Goal: Use online tool/utility: Utilize a website feature to perform a specific function

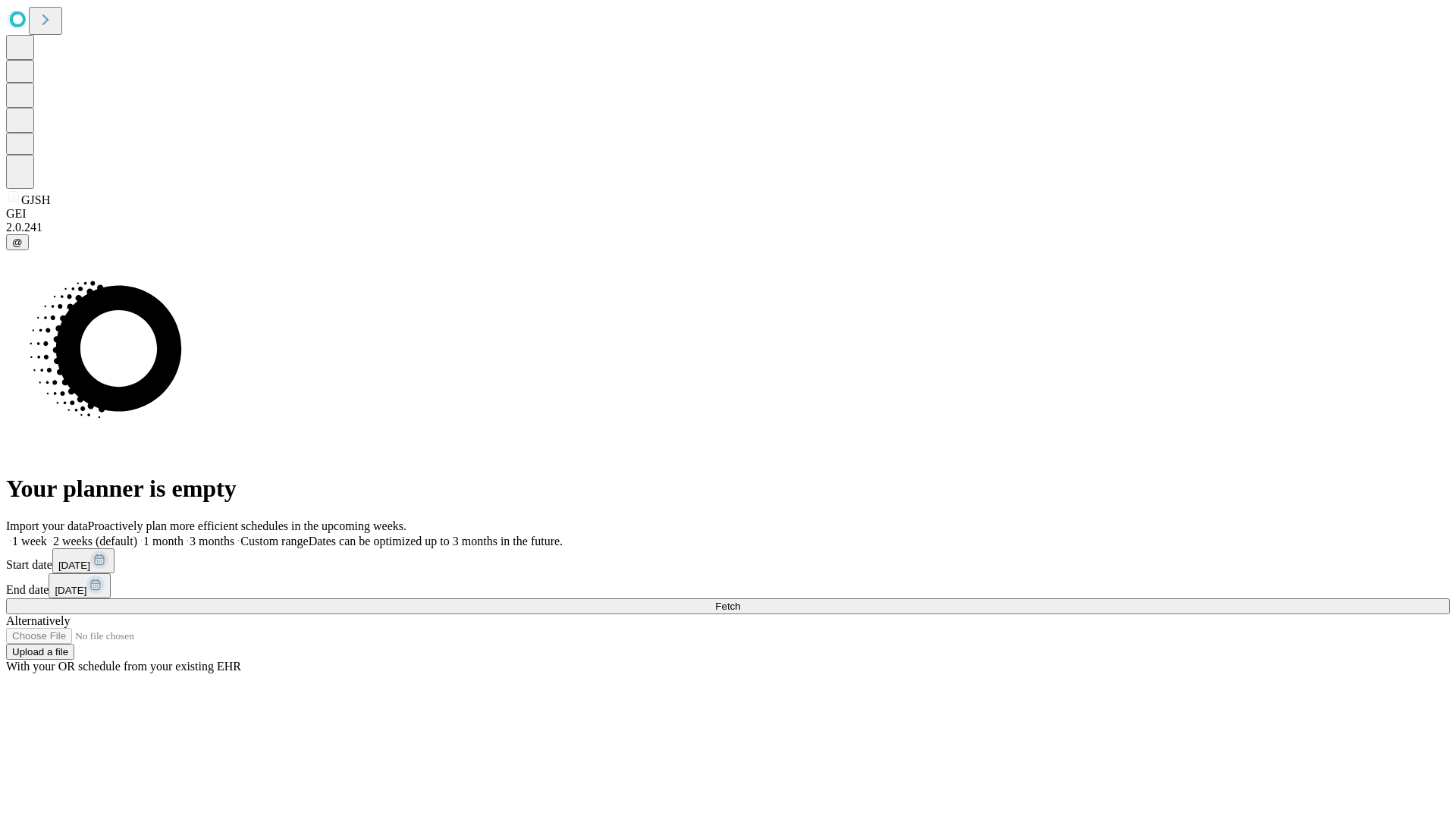
click at [740, 600] on span "Fetch" at bounding box center [727, 606] width 25 height 12
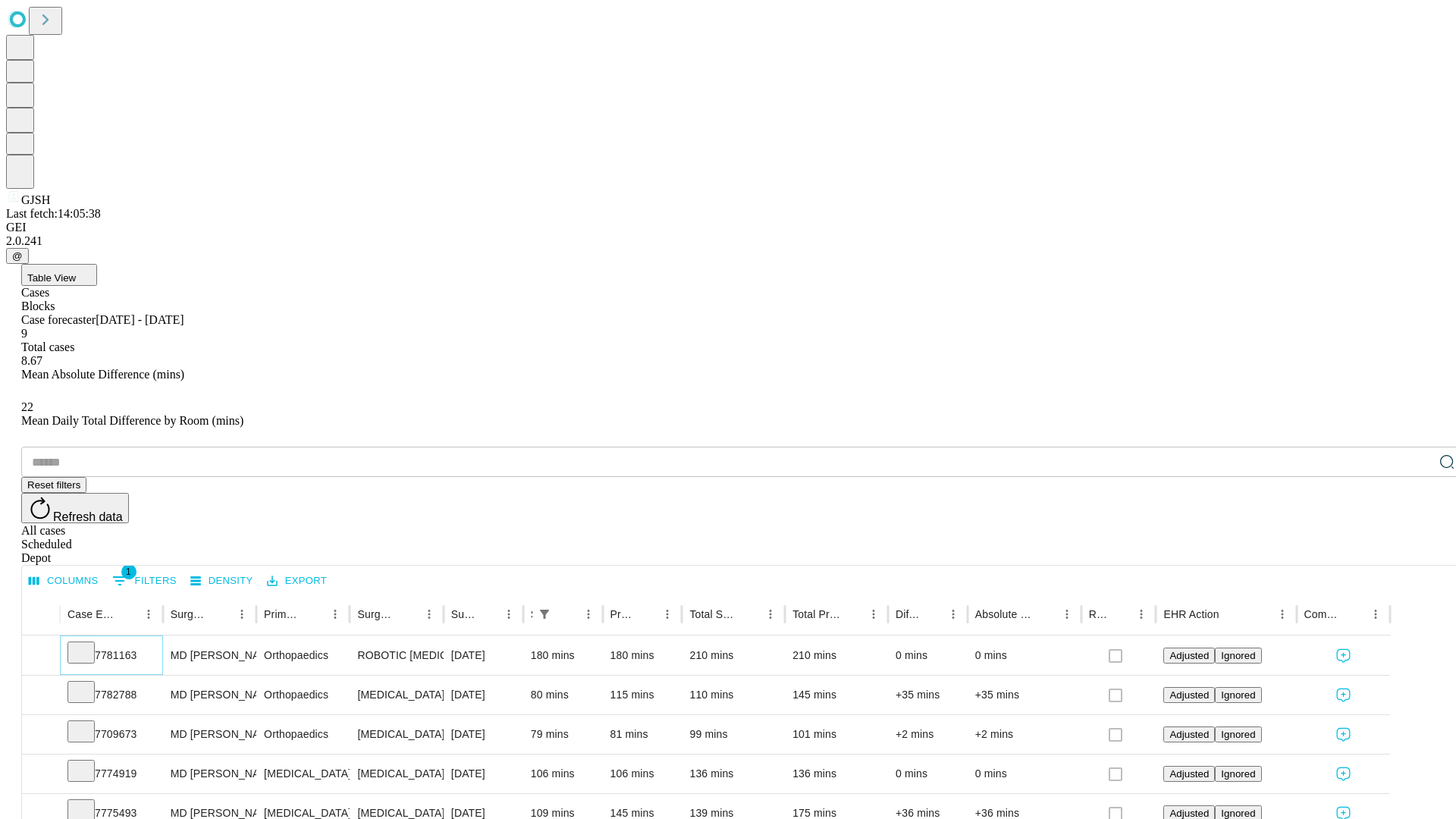
click at [88, 643] on icon at bounding box center [81, 650] width 15 height 15
